Goal: Navigation & Orientation: Go to known website

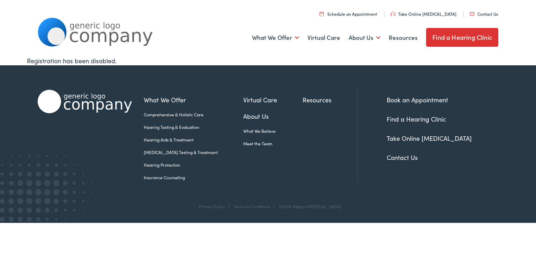
click at [116, 27] on img at bounding box center [95, 32] width 115 height 29
